Goal: Complete application form

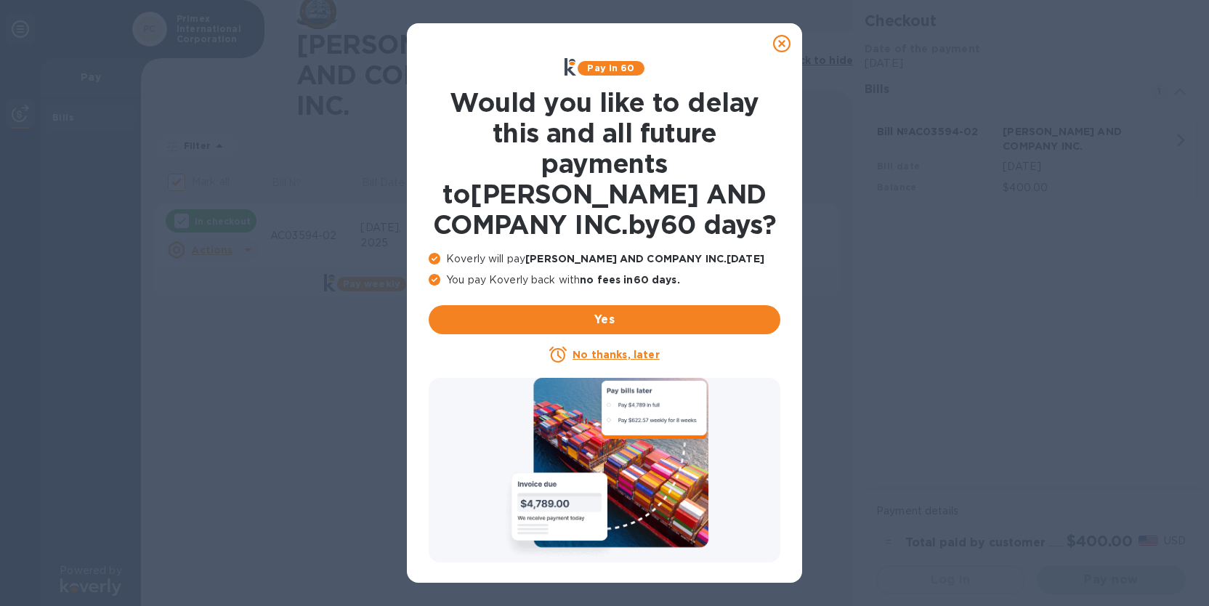
click at [619, 356] on u "No thanks, later" at bounding box center [615, 355] width 86 height 12
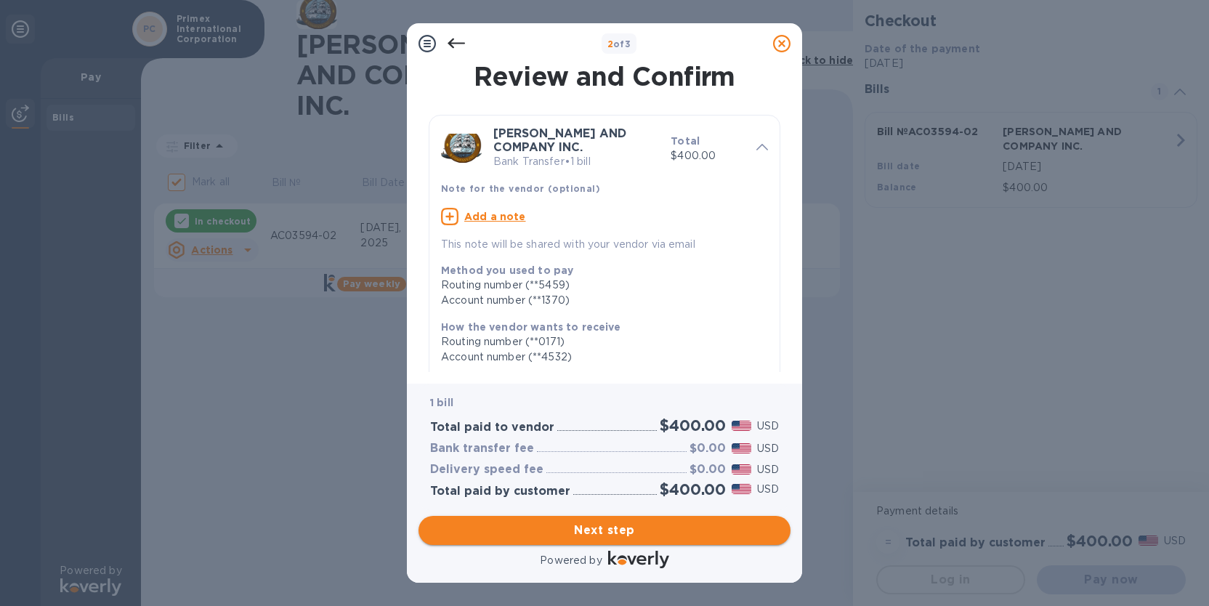
click at [611, 529] on span "Next step" at bounding box center [604, 529] width 349 height 17
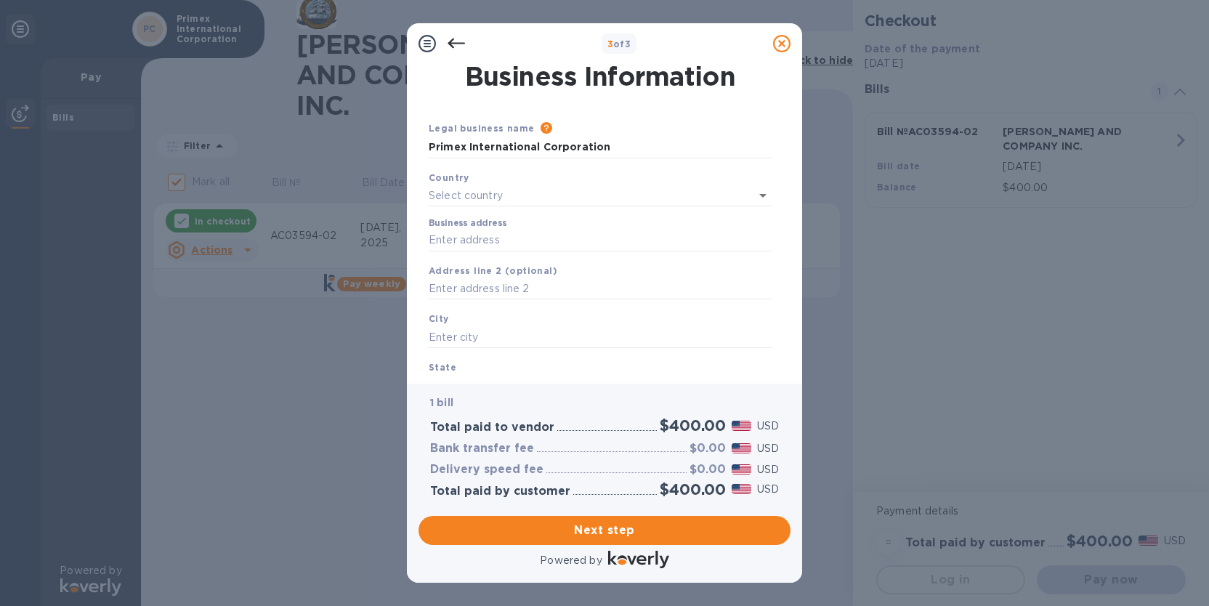
type input "[GEOGRAPHIC_DATA]"
click at [486, 236] on input "Business address" at bounding box center [600, 238] width 343 height 22
type input "[GEOGRAPHIC_DATA]"
type input "[GEOGRAPHIC_DATA][PERSON_NAME]"
type input "FL"
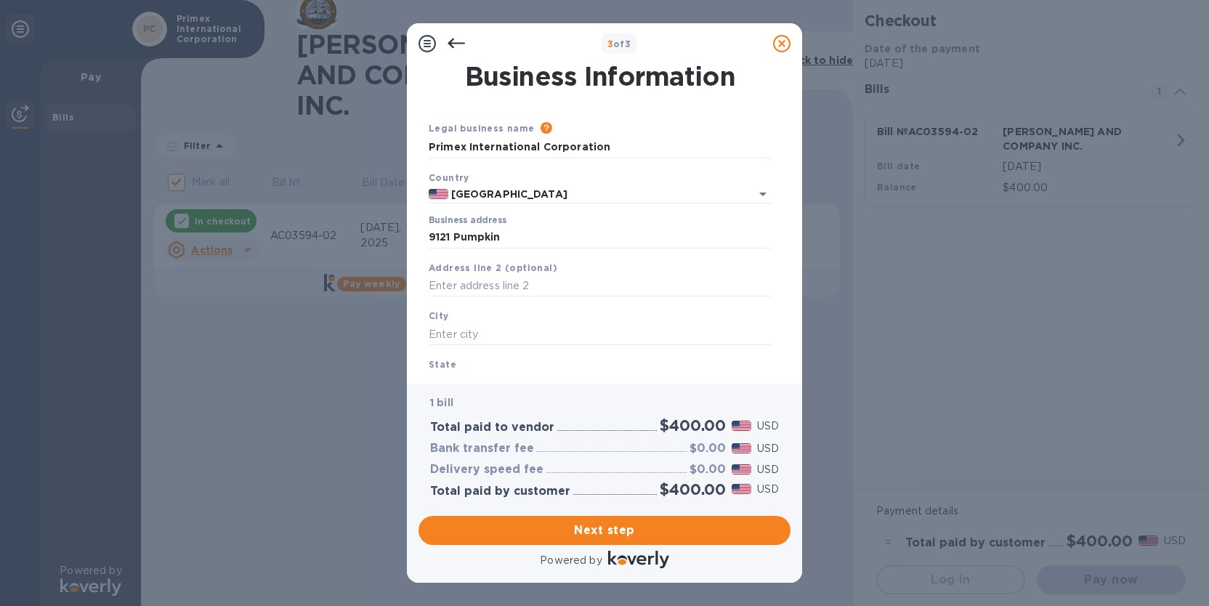
type input "34986"
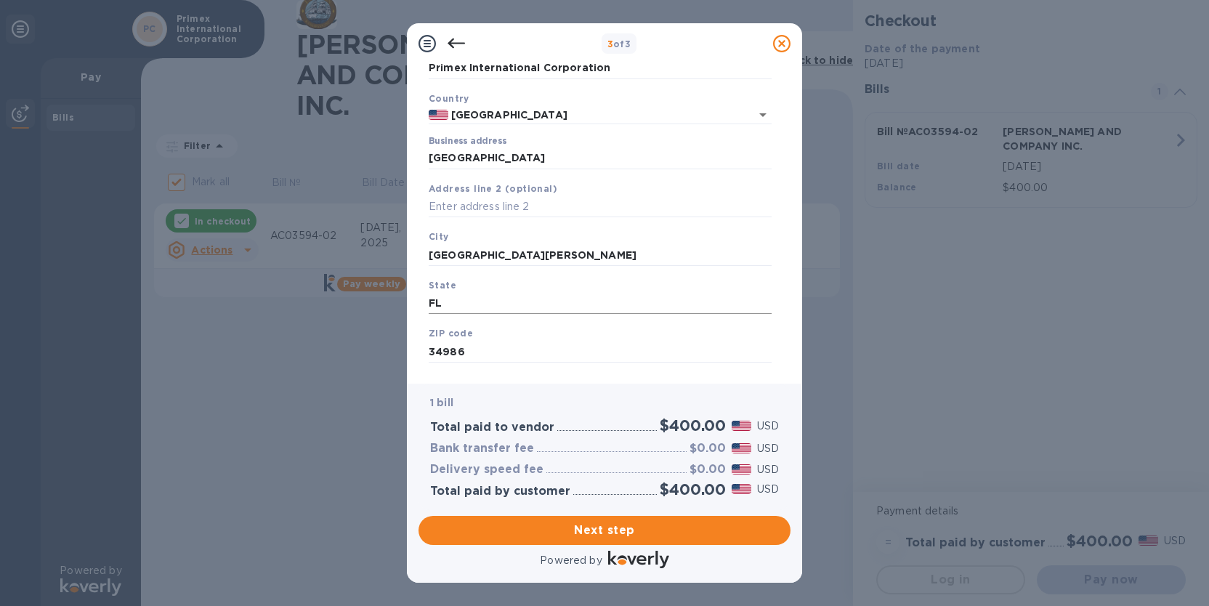
scroll to position [105, 0]
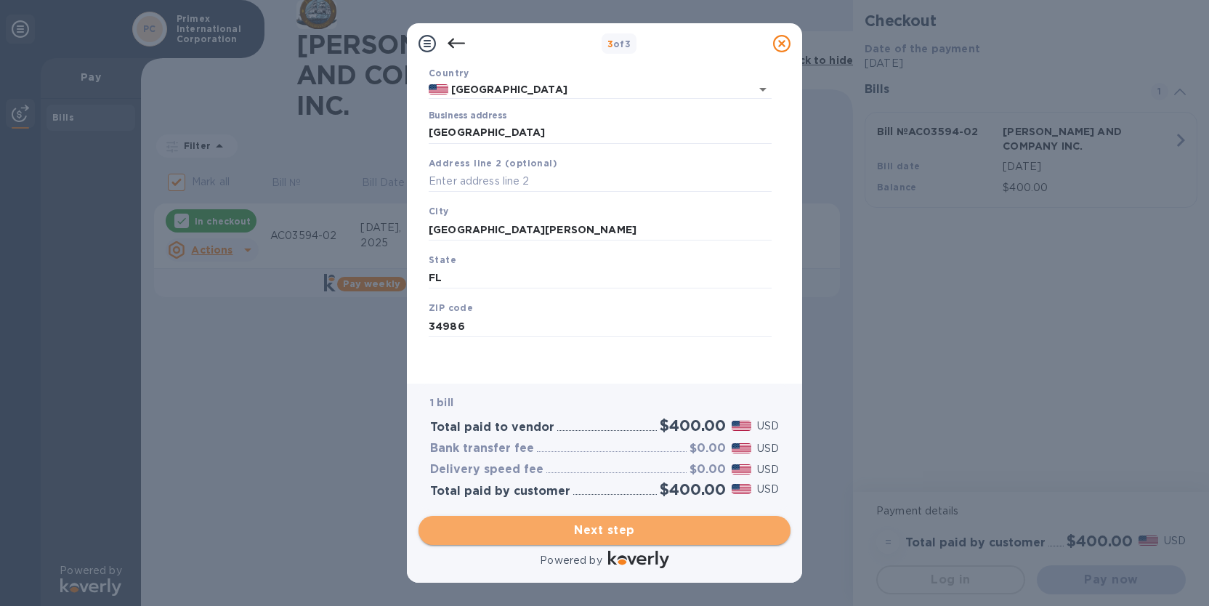
click at [618, 537] on span "Next step" at bounding box center [604, 529] width 349 height 17
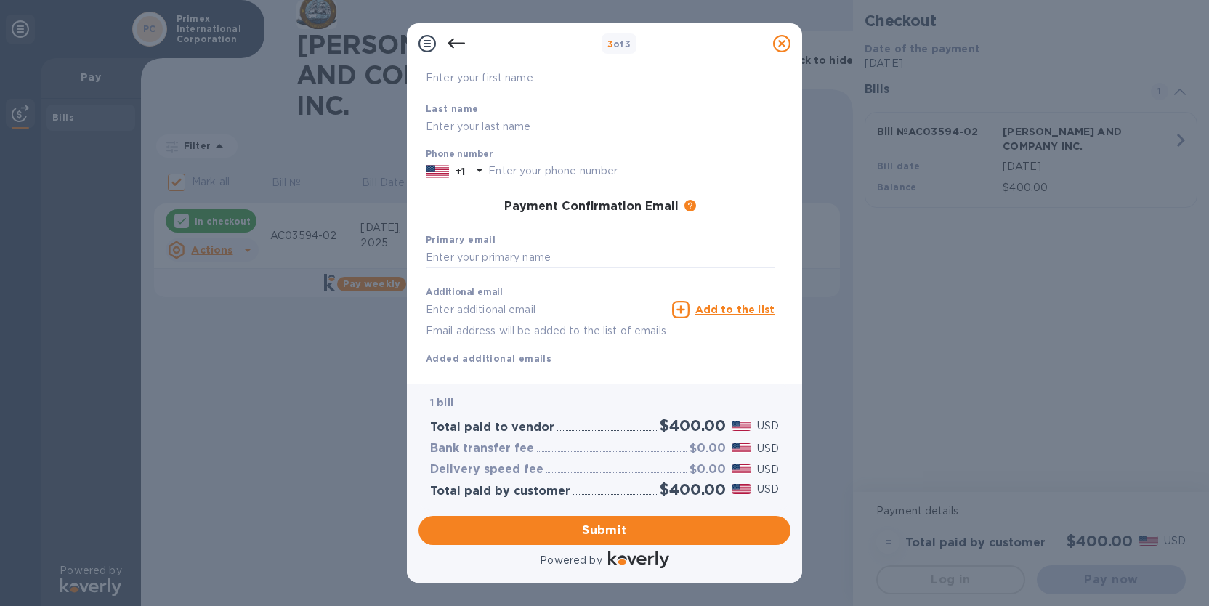
scroll to position [0, 0]
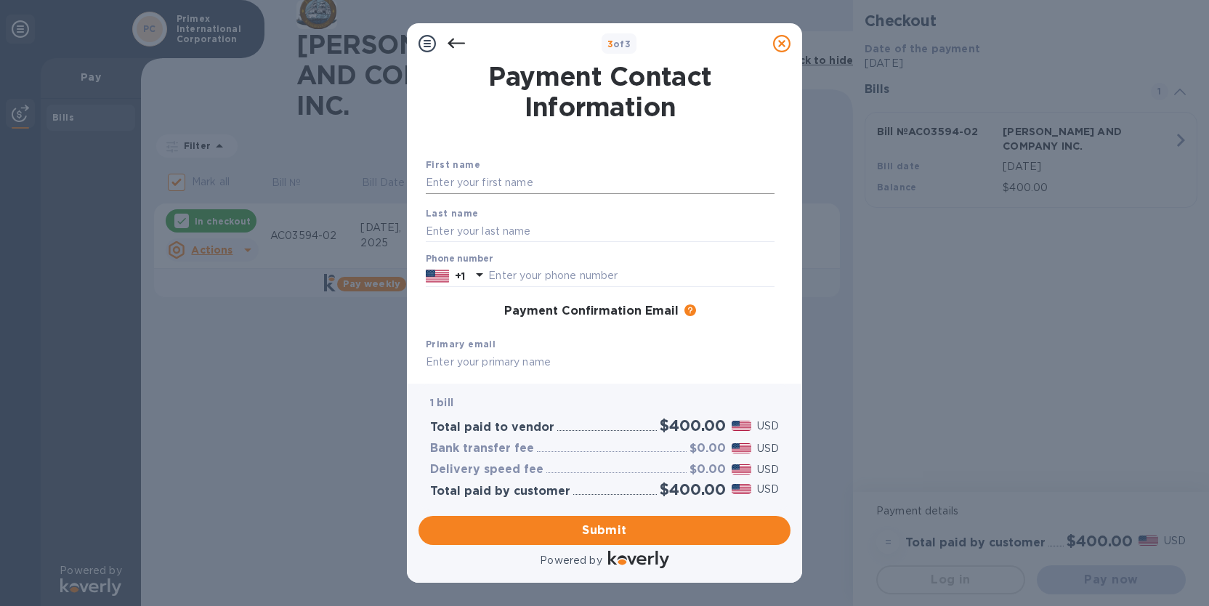
click at [503, 187] on input "text" at bounding box center [600, 183] width 349 height 22
type input "[PERSON_NAME]"
type input "9853452171"
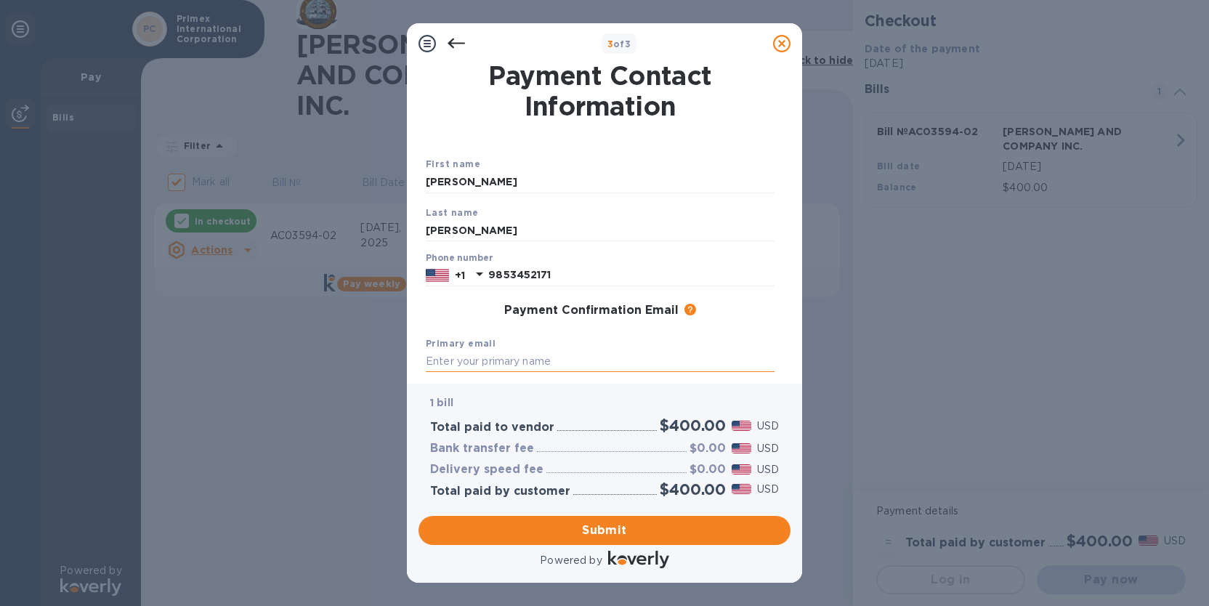
click at [490, 361] on input "text" at bounding box center [600, 362] width 349 height 22
type input "[EMAIL_ADDRESS][DOMAIN_NAME]"
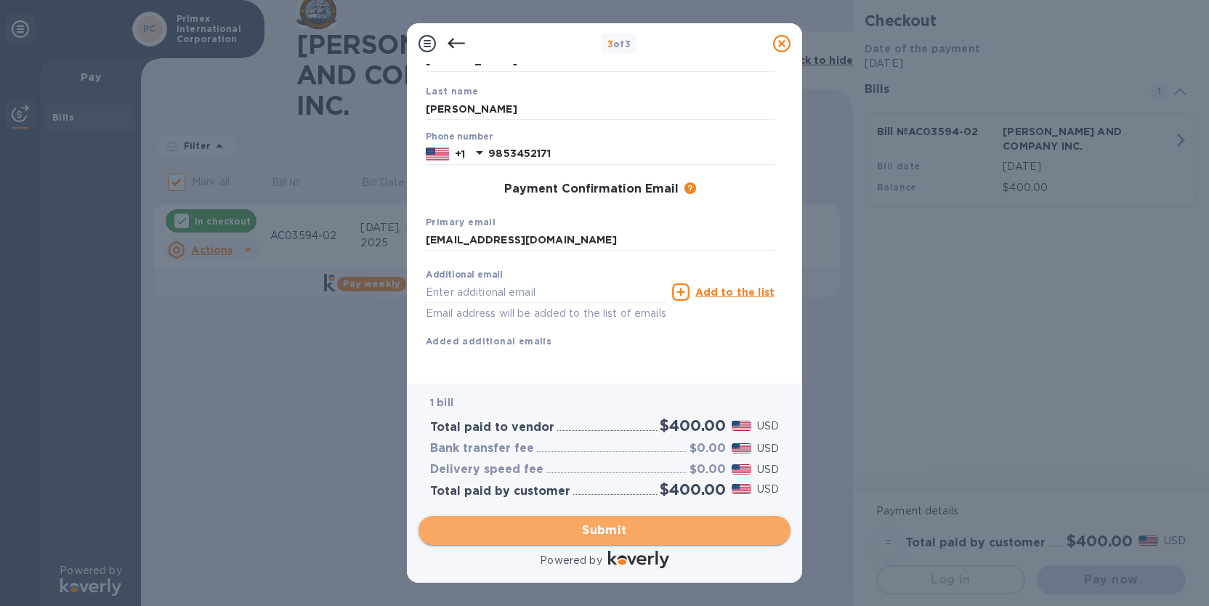
click at [606, 535] on span "Submit" at bounding box center [604, 529] width 349 height 17
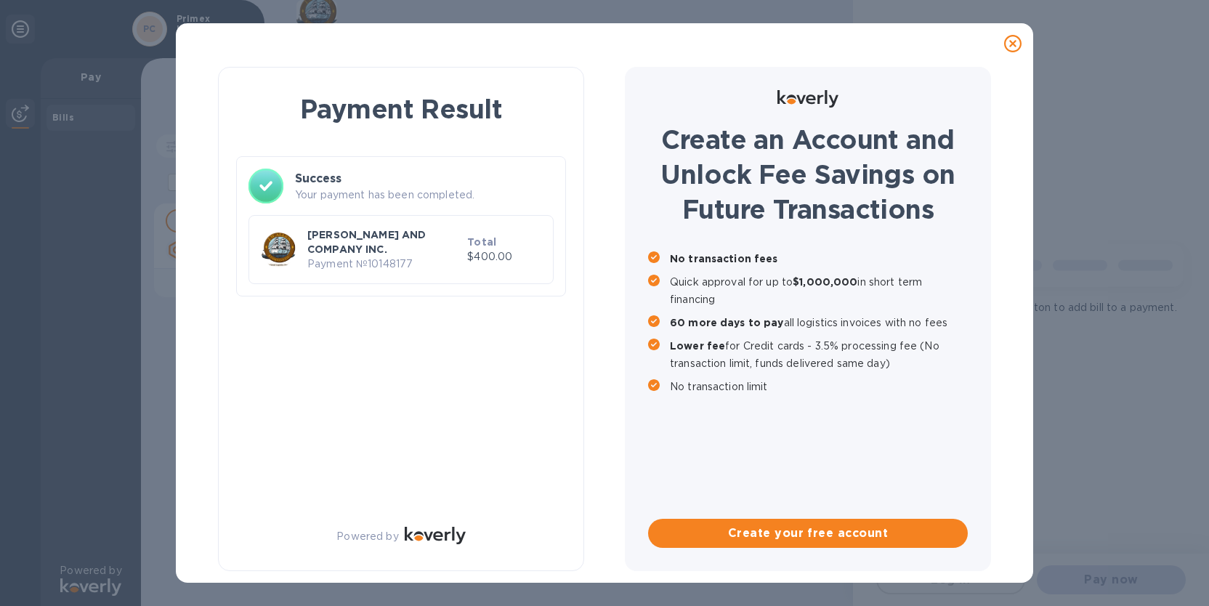
checkbox input "false"
